Goal: Task Accomplishment & Management: Manage account settings

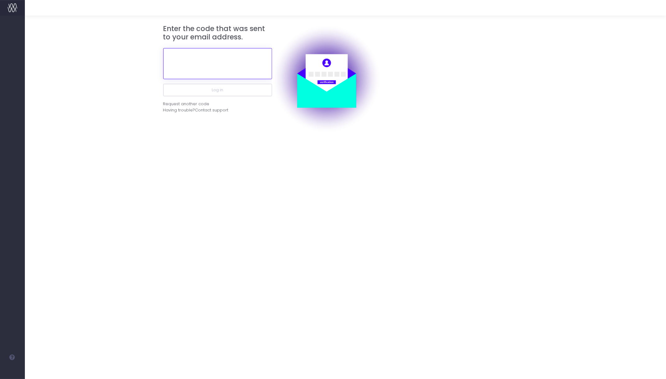
click at [210, 62] on input "text" at bounding box center [217, 63] width 109 height 31
paste input "302857"
type input "302857"
click at [163, 84] on button "Log in" at bounding box center [217, 90] width 109 height 12
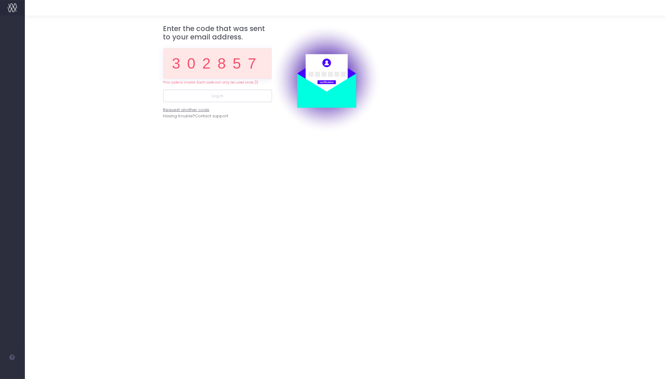
click at [193, 111] on div "Request another code" at bounding box center [186, 110] width 46 height 6
click at [195, 111] on div "Request another code" at bounding box center [186, 110] width 46 height 6
click at [229, 62] on input "302857" at bounding box center [217, 63] width 109 height 31
paste input "293661"
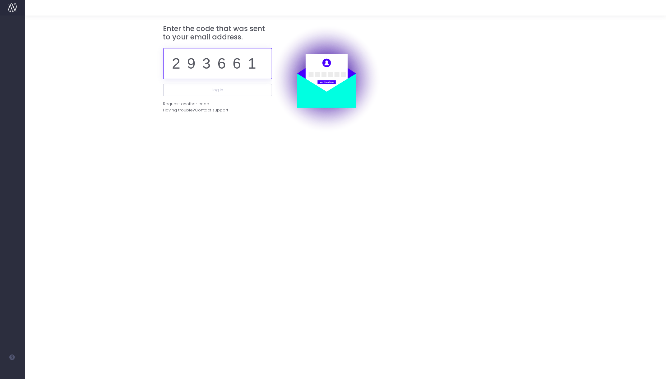
type input "293661"
click at [163, 84] on button "Log in" at bounding box center [217, 90] width 109 height 12
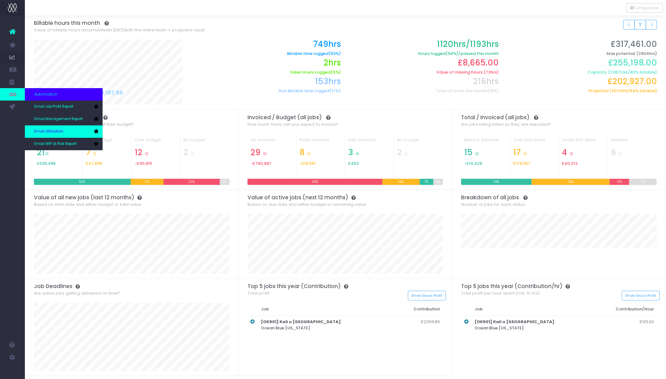
click at [71, 130] on link "Email Utilisation" at bounding box center [64, 132] width 78 height 12
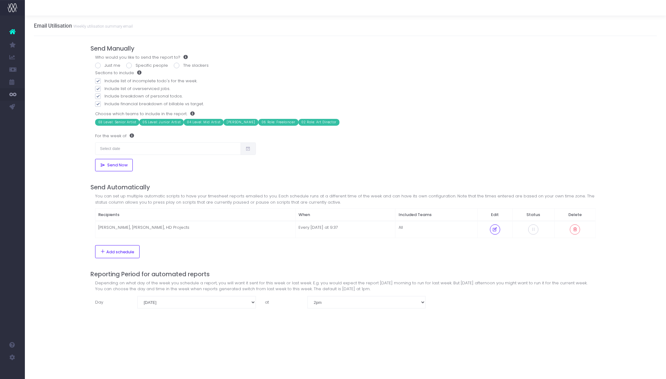
click at [99, 62] on label "Just me" at bounding box center [107, 65] width 25 height 6
click at [104, 62] on input "Just me" at bounding box center [106, 64] width 4 height 4
radio input "true"
click at [168, 150] on input "text" at bounding box center [168, 149] width 146 height 12
click at [103, 190] on td "4" at bounding box center [103, 190] width 11 height 9
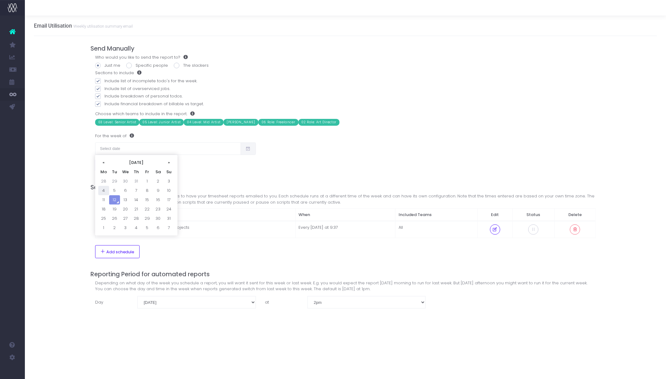
type input "[DATE]"
click at [117, 163] on span "Send Now" at bounding box center [116, 165] width 23 height 5
click at [116, 166] on span "Send Now" at bounding box center [116, 165] width 23 height 5
click at [173, 230] on td "[PERSON_NAME], [PERSON_NAME], HD Projects" at bounding box center [195, 229] width 200 height 17
click at [496, 230] on icon at bounding box center [494, 230] width 5 height 0
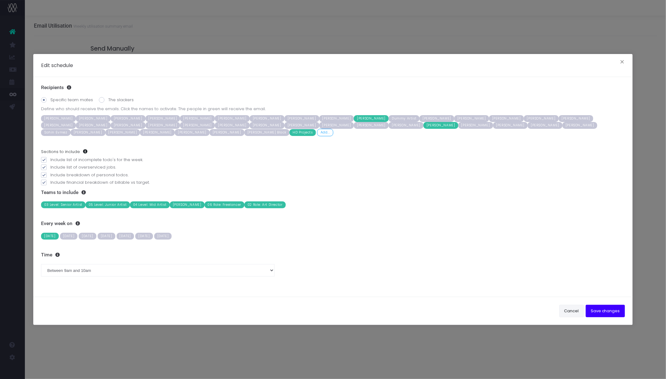
click at [574, 310] on button "Cancel" at bounding box center [571, 311] width 25 height 12
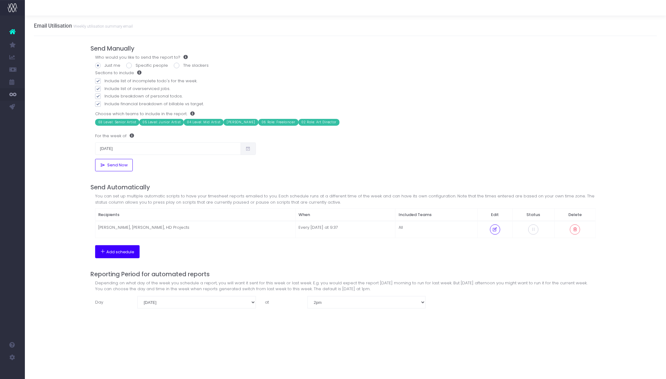
click at [131, 252] on span "Add schedule" at bounding box center [120, 252] width 28 height 5
select select "18"
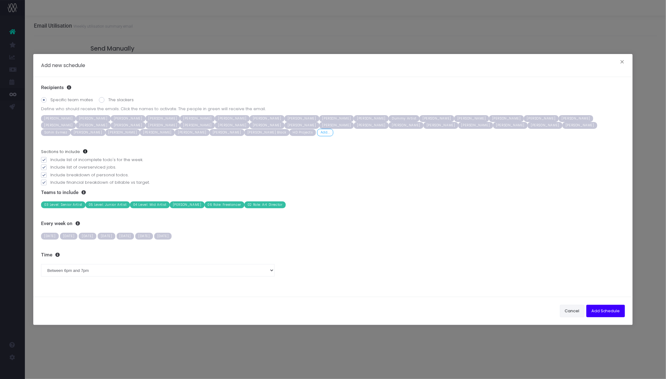
click at [570, 313] on button "Cancel" at bounding box center [572, 311] width 25 height 12
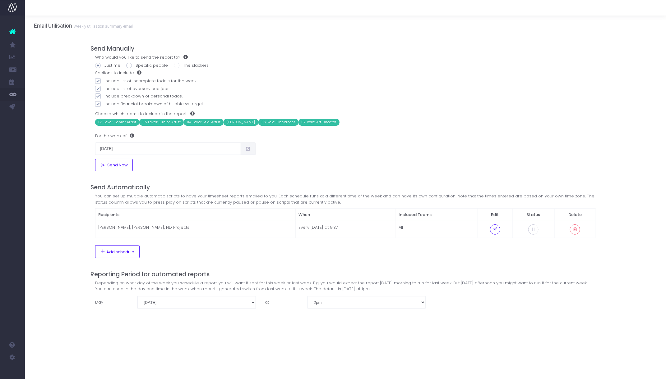
click at [9, 33] on link at bounding box center [12, 32] width 25 height 14
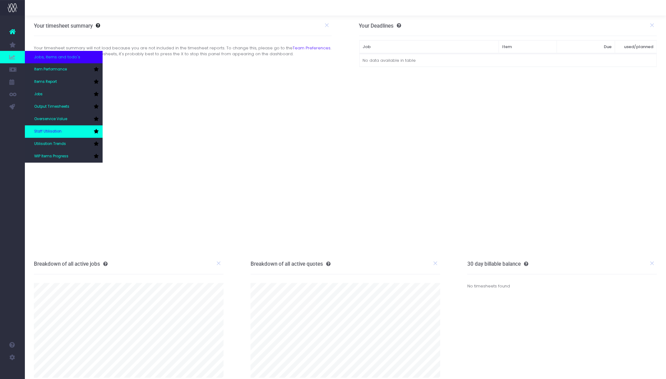
click at [62, 135] on link "Staff Utilisation" at bounding box center [64, 132] width 78 height 12
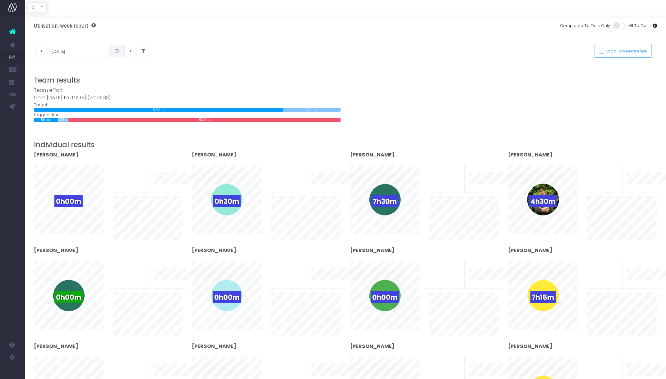
click at [114, 51] on icon at bounding box center [116, 51] width 5 height 0
click at [58, 92] on td "4" at bounding box center [55, 93] width 11 height 9
type input "[DATE]"
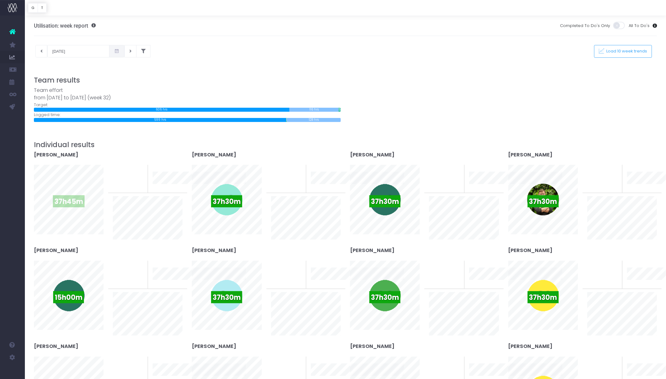
click at [76, 193] on div "37h45m" at bounding box center [69, 200] width 32 height 32
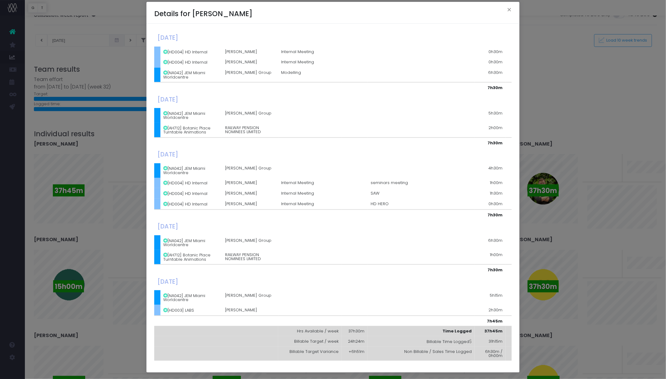
scroll to position [16, 0]
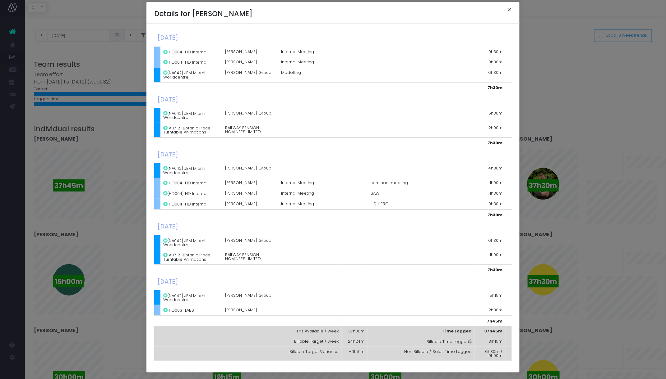
click at [510, 9] on button "×" at bounding box center [508, 11] width 13 height 10
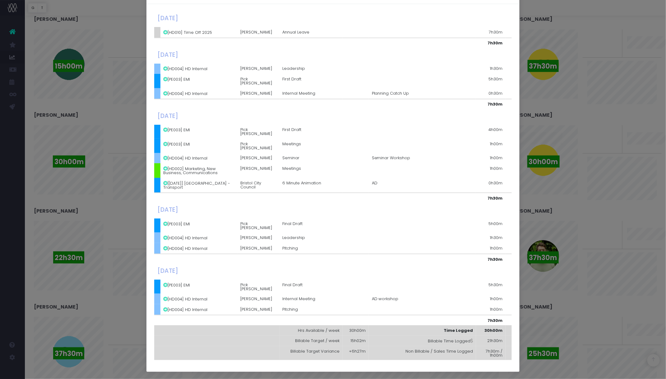
scroll to position [35, 0]
click at [119, 122] on div "Details for Graham McCormick × Monday, August 04th 2025 [HD010] Time Off 2025 H…" at bounding box center [333, 189] width 666 height 379
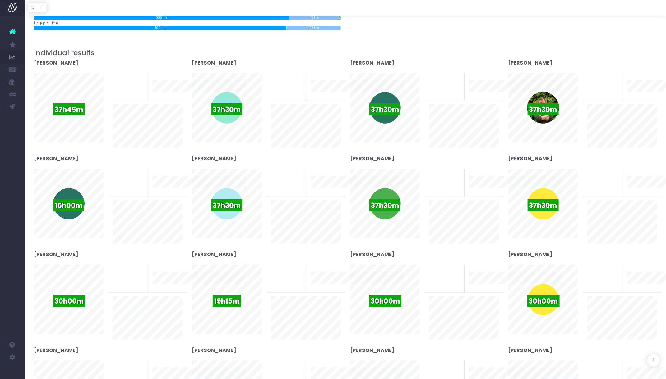
scroll to position [90, 0]
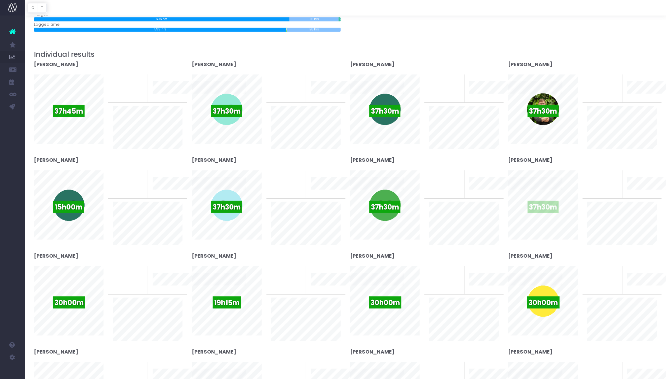
click at [548, 206] on span "37h30m" at bounding box center [542, 207] width 31 height 12
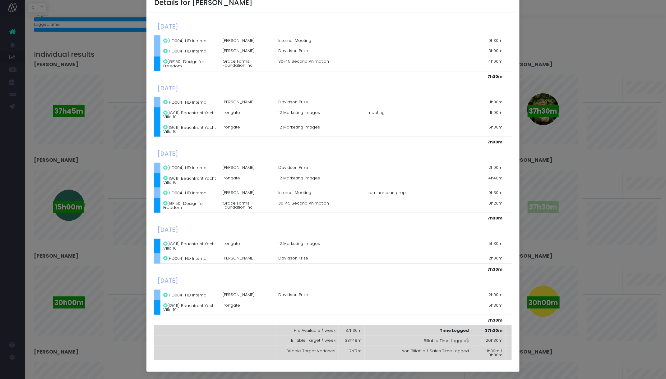
scroll to position [0, 0]
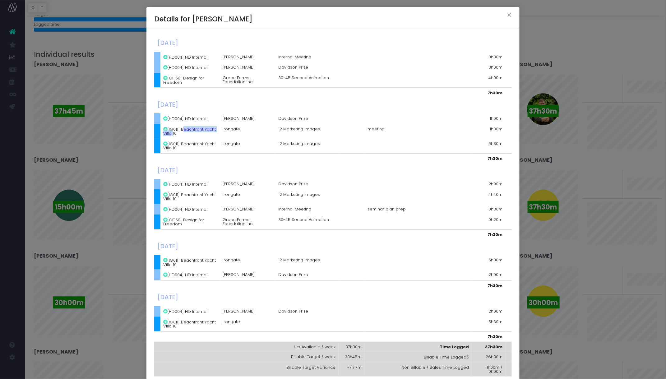
drag, startPoint x: 181, startPoint y: 128, endPoint x: 172, endPoint y: 133, distance: 11.1
click at [172, 133] on td "[IG011] Beachfront Yacht Villa 10" at bounding box center [189, 131] width 59 height 15
copy td "Beachfront Yacht Villa"
click at [509, 15] on button "×" at bounding box center [508, 16] width 13 height 10
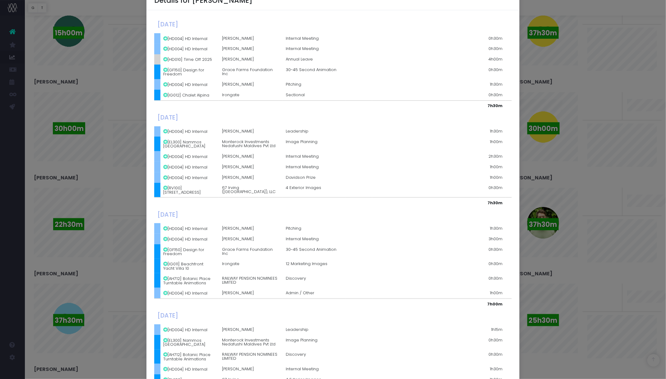
scroll to position [19, 0]
click at [176, 46] on td "[HD004] HD Internal" at bounding box center [189, 48] width 58 height 11
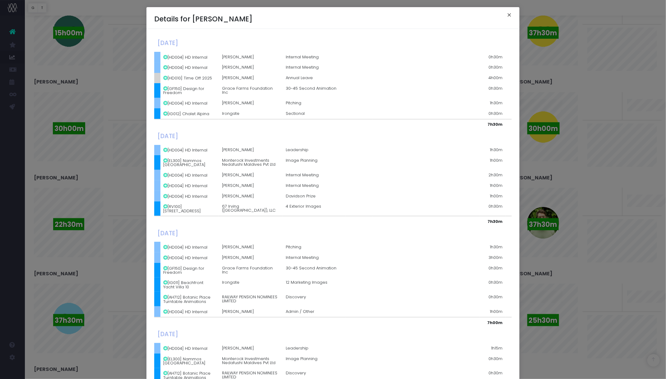
click at [509, 14] on button "×" at bounding box center [508, 16] width 13 height 10
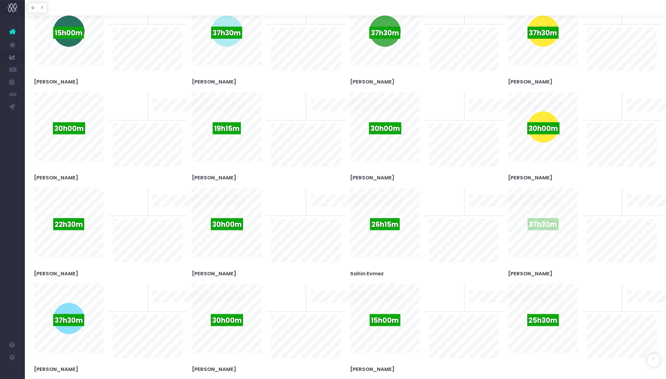
click at [540, 215] on div "37h30m" at bounding box center [543, 223] width 32 height 32
